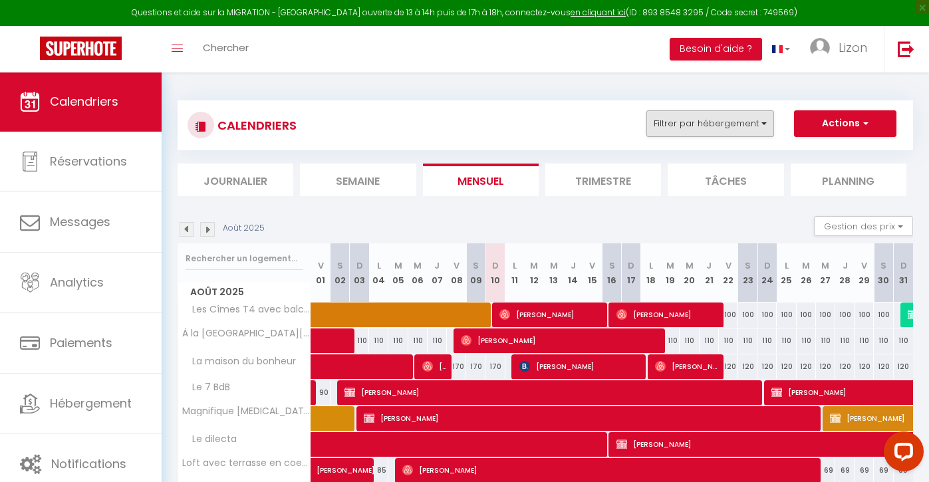
click at [667, 122] on button "Filtrer par hébergement" at bounding box center [710, 123] width 128 height 27
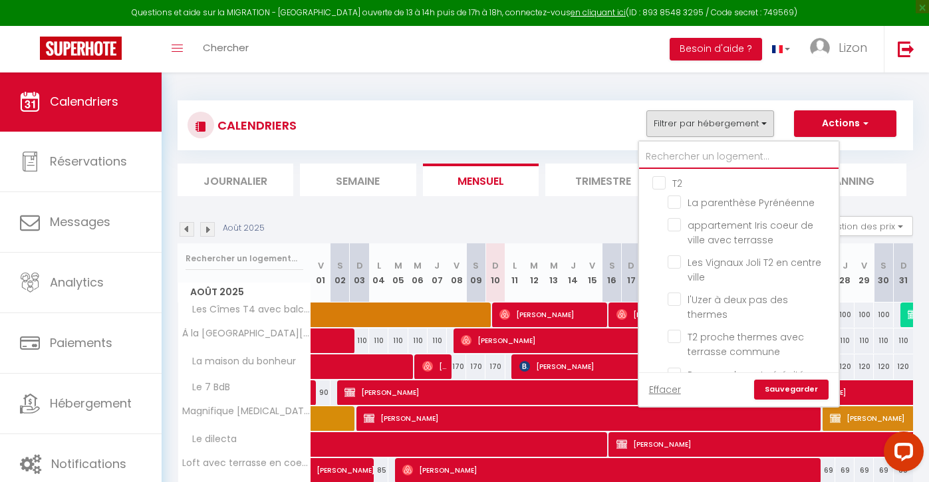
click at [664, 152] on input "text" at bounding box center [738, 157] width 199 height 24
type input "3"
checkbox input "false"
checkbox input "true"
checkbox input "false"
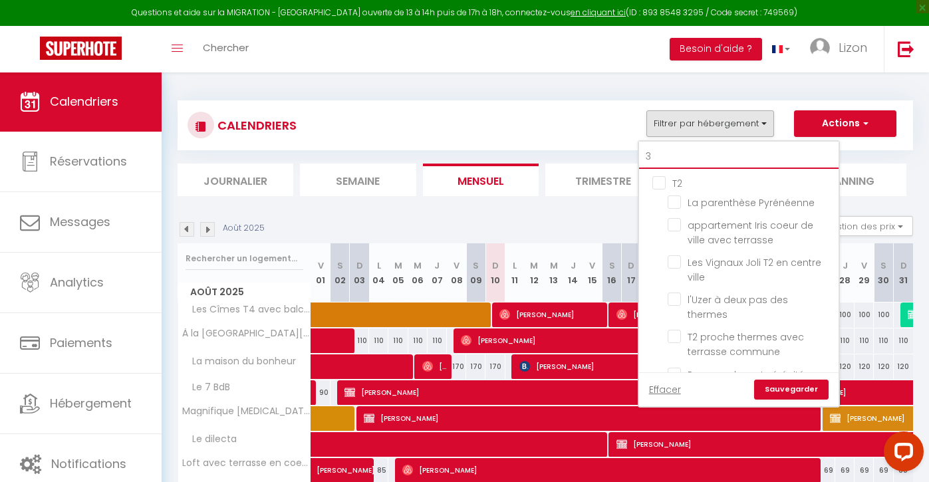
checkbox input "false"
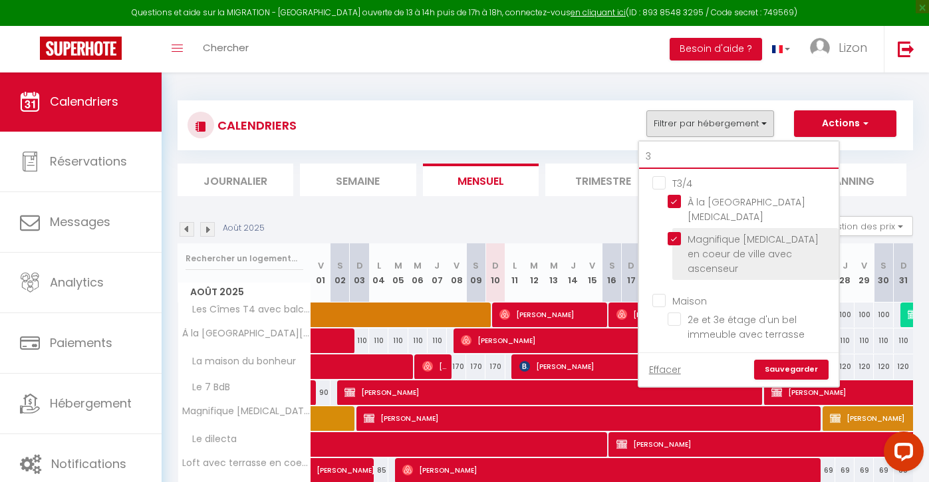
type input "3"
click at [679, 232] on input "Magnifique [MEDICAL_DATA] en coeur de ville avec ascenseur" at bounding box center [751, 238] width 166 height 13
checkbox input "false"
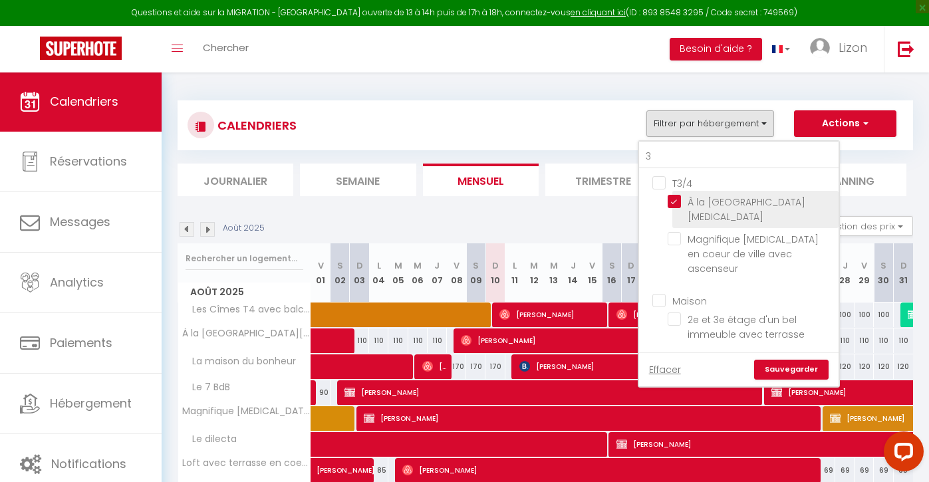
click at [679, 201] on input "À la [GEOGRAPHIC_DATA][MEDICAL_DATA]" at bounding box center [751, 201] width 166 height 13
checkbox input "false"
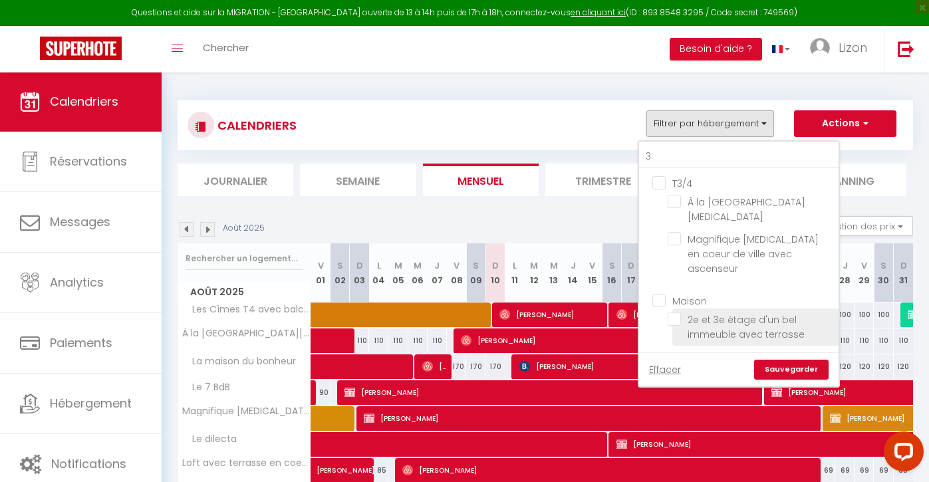
click at [681, 313] on input "2e et 3e étage d'un bel immeuble avec terrasse" at bounding box center [751, 319] width 166 height 13
checkbox input "true"
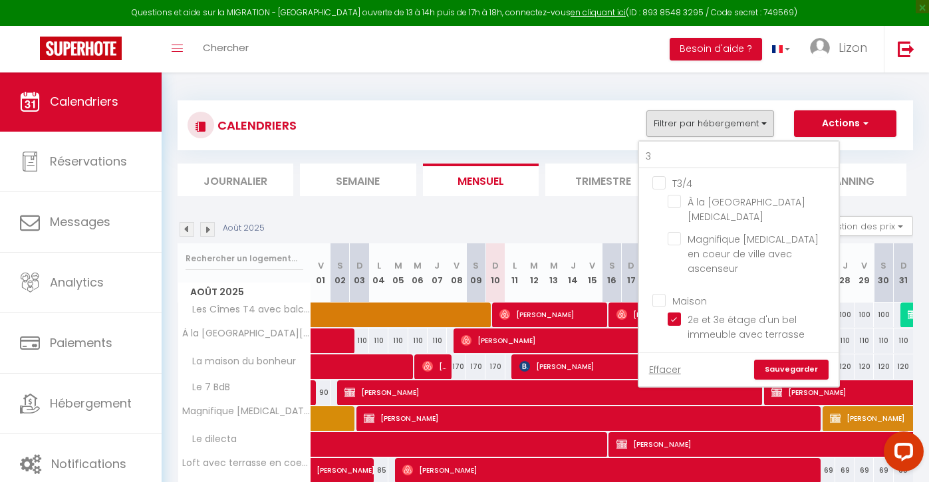
click at [783, 360] on link "Sauvegarder" at bounding box center [791, 370] width 74 height 20
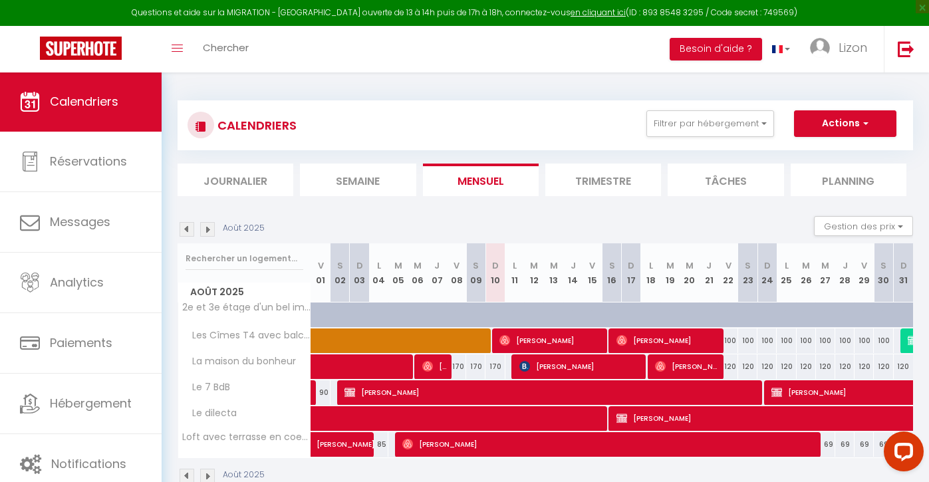
click at [211, 225] on img at bounding box center [207, 229] width 15 height 15
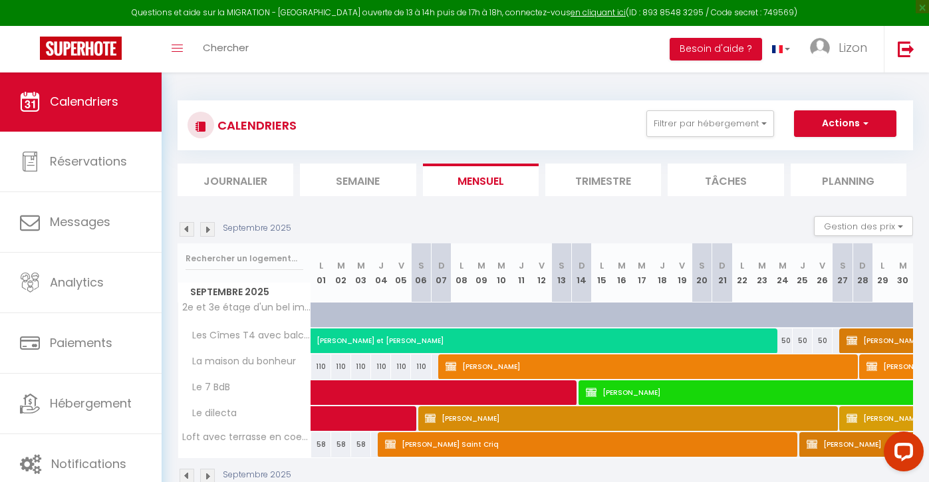
click at [213, 231] on img at bounding box center [207, 229] width 15 height 15
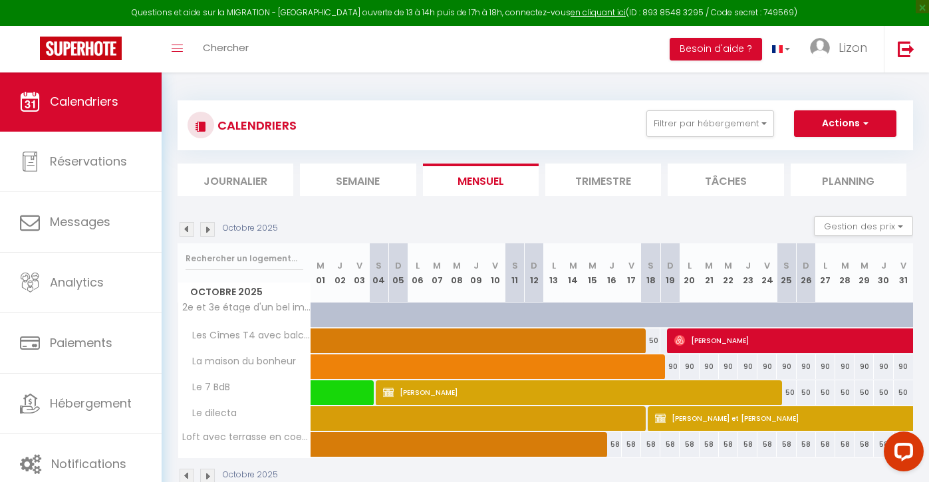
click at [213, 231] on img at bounding box center [207, 229] width 15 height 15
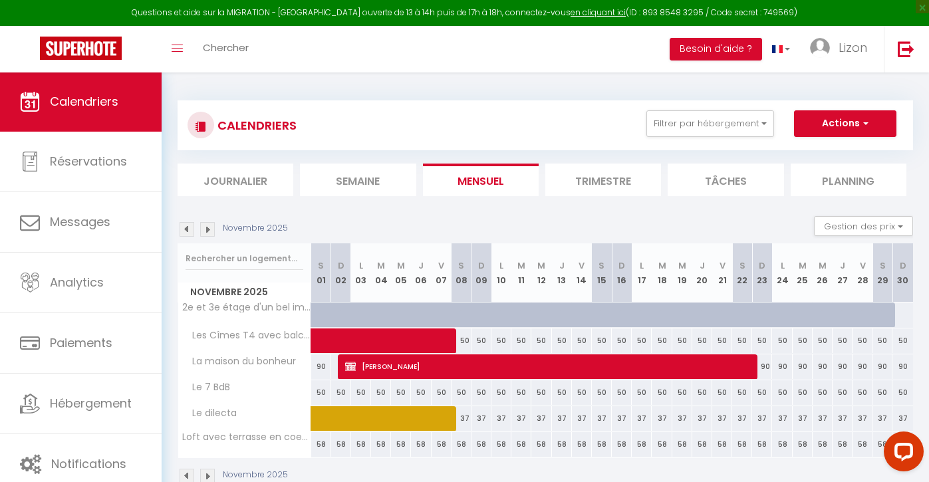
click at [213, 231] on img at bounding box center [207, 229] width 15 height 15
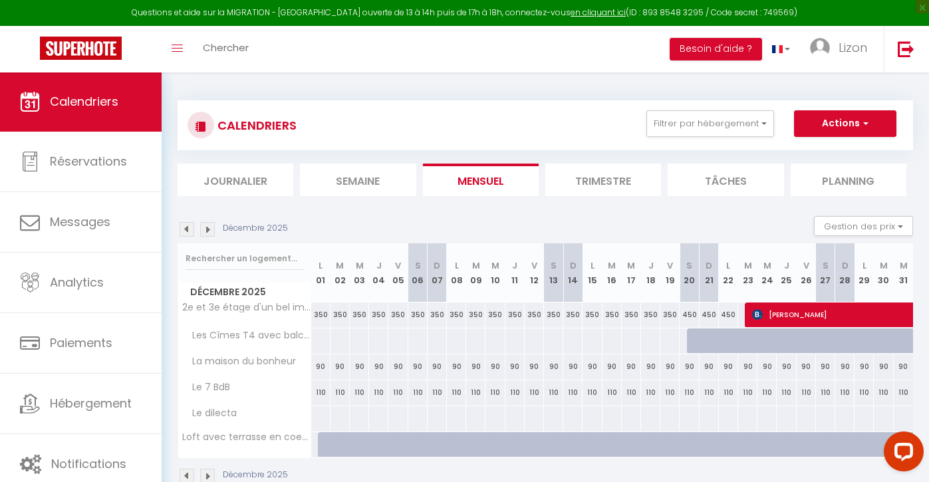
click at [795, 309] on span "[PERSON_NAME]" at bounding box center [889, 314] width 275 height 25
select select "OK"
select select "KO"
select select "0"
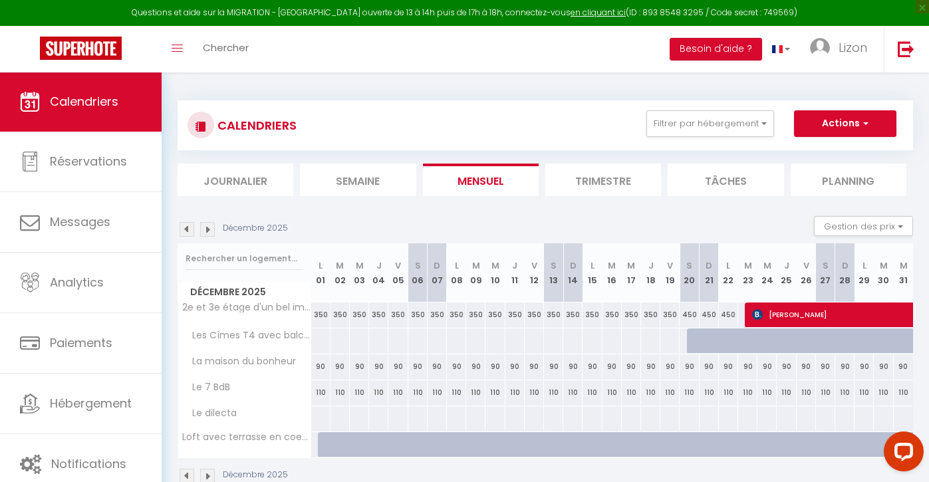
select select "1"
select select
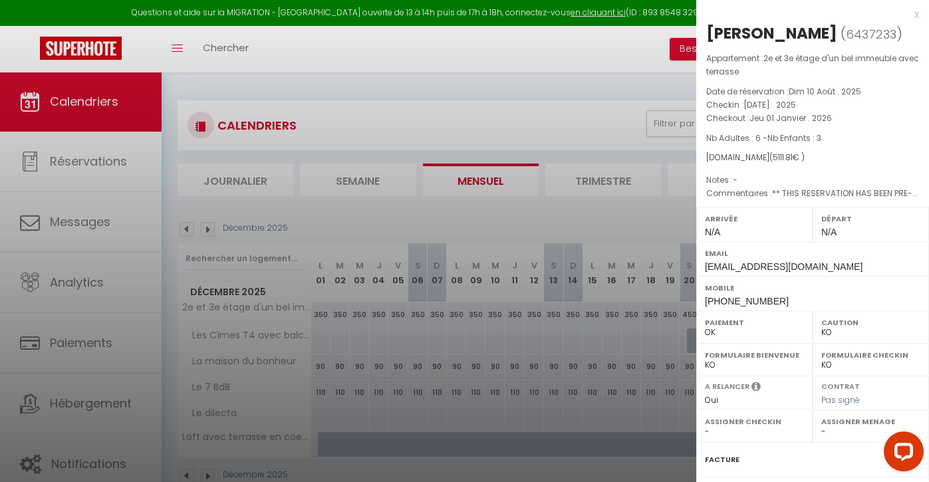
click at [613, 101] on div at bounding box center [464, 241] width 929 height 482
